Goal: Task Accomplishment & Management: Manage account settings

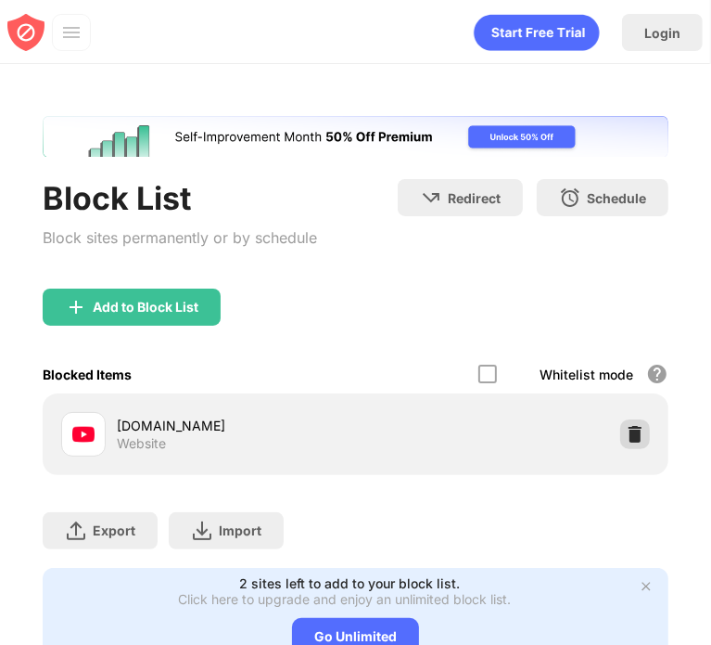
click at [628, 422] on div at bounding box center [636, 434] width 30 height 30
